Goal: Book appointment/travel/reservation

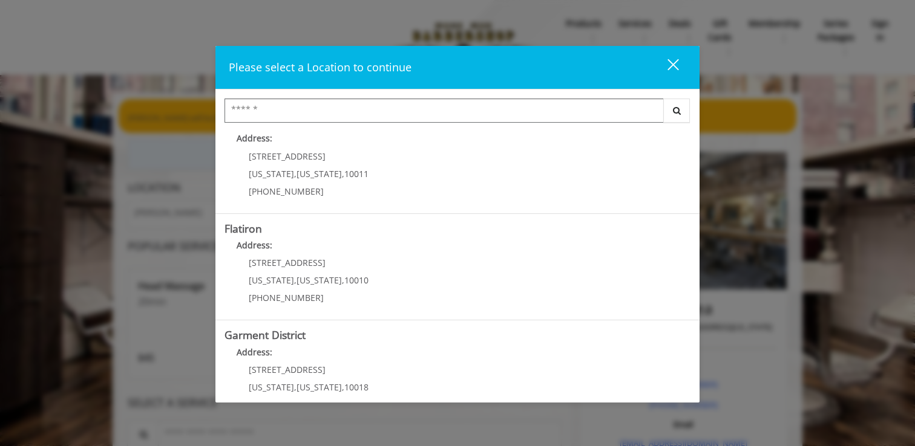
scroll to position [240, 0]
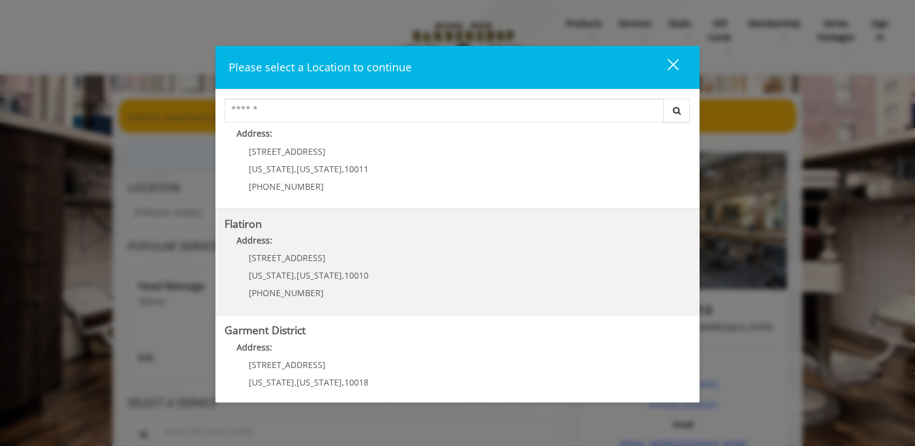
click at [435, 277] on "Flatiron Address: 10 E 23rd St New York , New York , 10010 (917) 475-1765" at bounding box center [457, 262] width 466 height 88
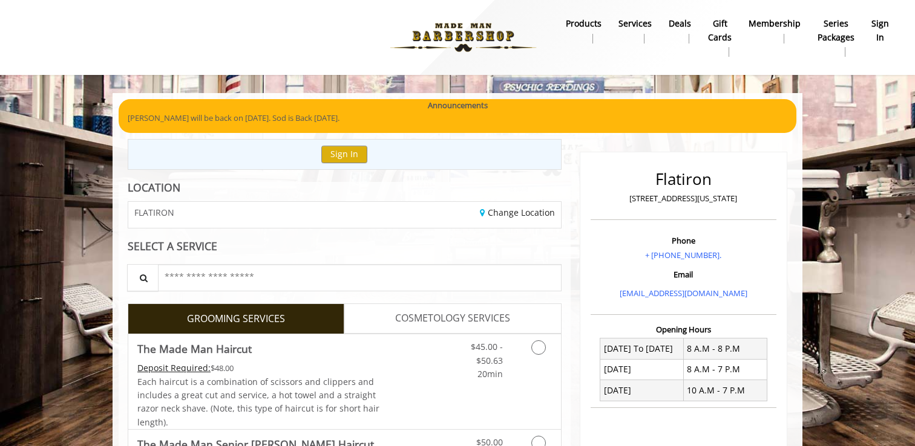
click at [883, 26] on b "sign in" at bounding box center [880, 30] width 18 height 27
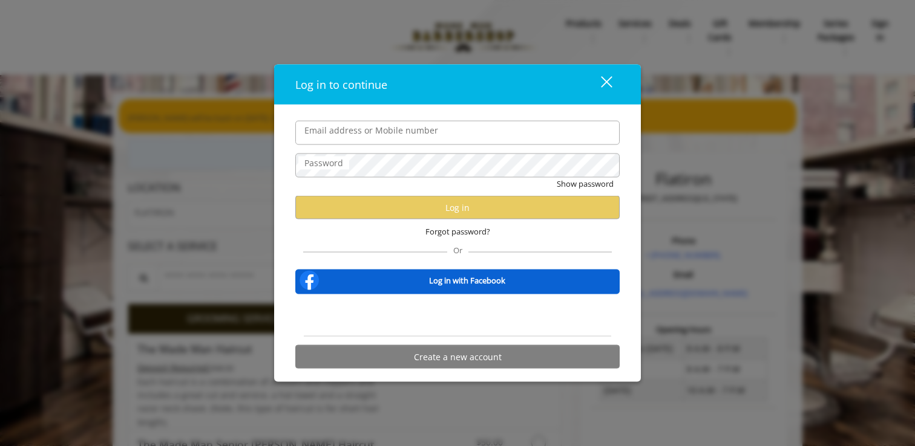
click at [327, 136] on input "Email address or Mobile number" at bounding box center [457, 132] width 324 height 24
click at [309, 136] on input "Email address or Mobile number" at bounding box center [457, 132] width 324 height 24
click at [621, 96] on div "Log in to continue close" at bounding box center [457, 85] width 367 height 40
click at [604, 85] on div "close" at bounding box center [599, 84] width 24 height 18
